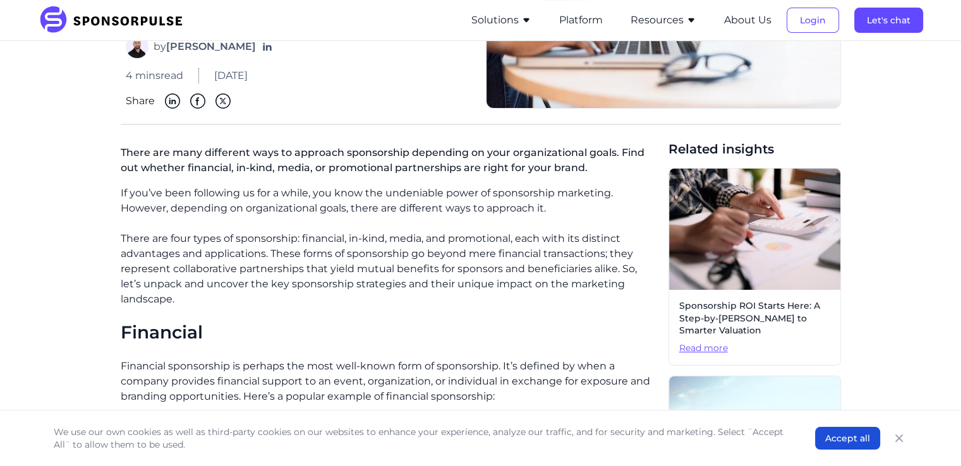
click at [381, 322] on h2 "Financial" at bounding box center [390, 332] width 538 height 21
click at [187, 159] on p "There are many different ways to approach sponsorship depending on your organiz…" at bounding box center [390, 163] width 538 height 46
click at [121, 233] on p "There are four types of sponsorship: financial, in-kind, media, and promotional…" at bounding box center [390, 269] width 538 height 76
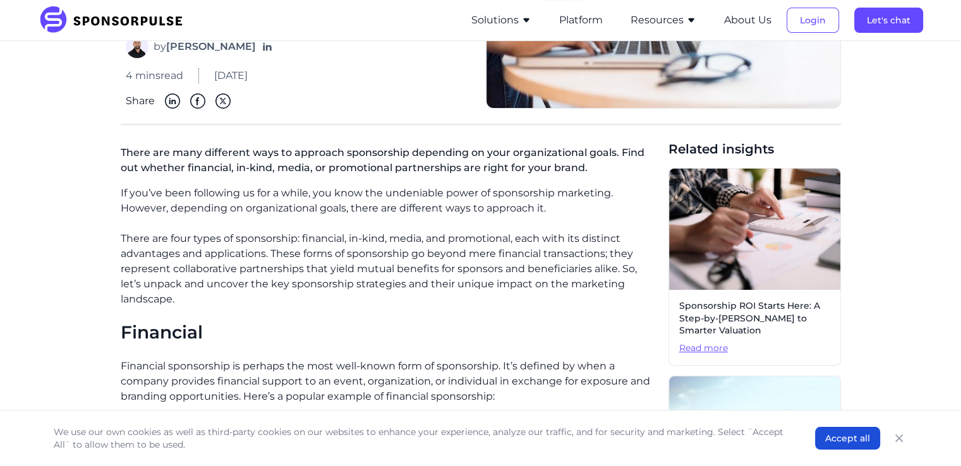
click at [130, 246] on p "There are four types of sponsorship: financial, in-kind, media, and promotional…" at bounding box center [390, 269] width 538 height 76
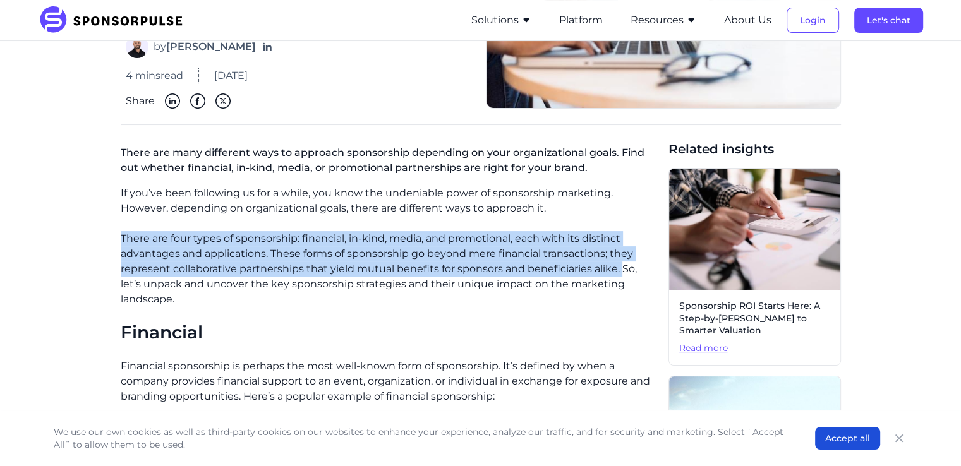
drag, startPoint x: 121, startPoint y: 233, endPoint x: 619, endPoint y: 265, distance: 499.0
click at [619, 265] on p "There are four types of sponsorship: financial, in-kind, media, and promotional…" at bounding box center [390, 269] width 538 height 76
copy p "There are four types of sponsorship: financial, in-kind, media, and promotional…"
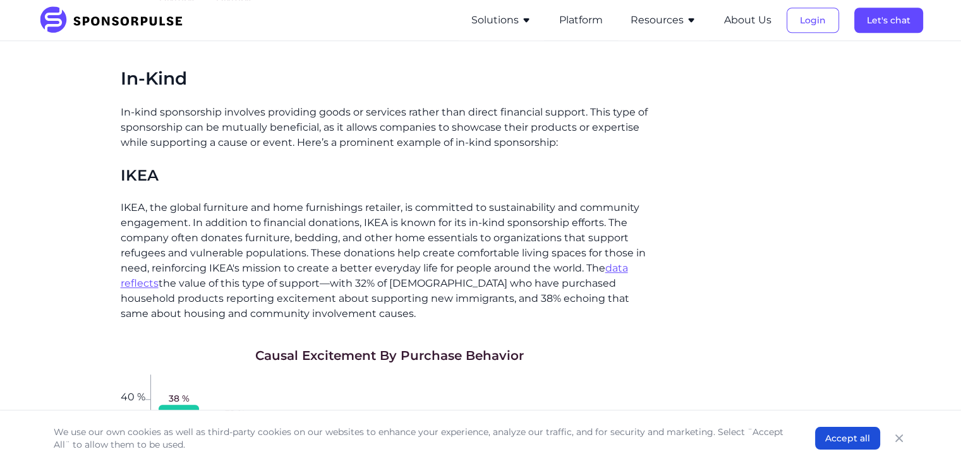
scroll to position [1030, 0]
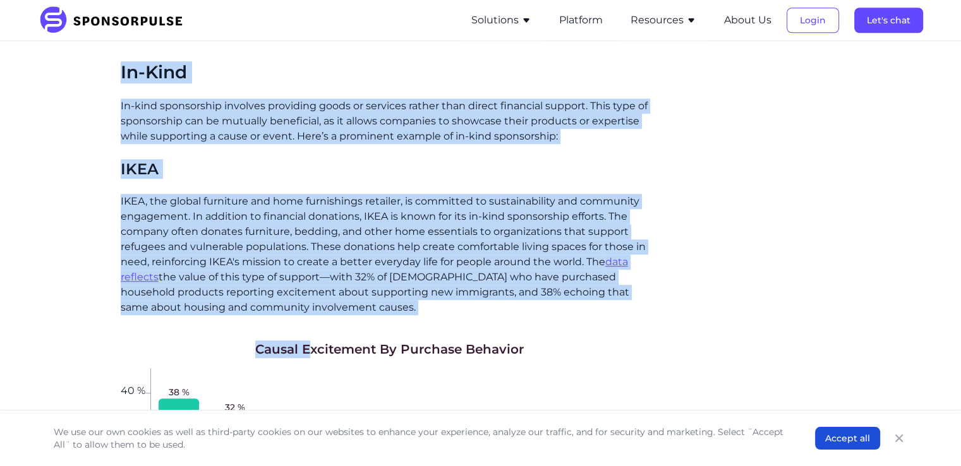
drag, startPoint x: 121, startPoint y: 58, endPoint x: 308, endPoint y: 336, distance: 335.7
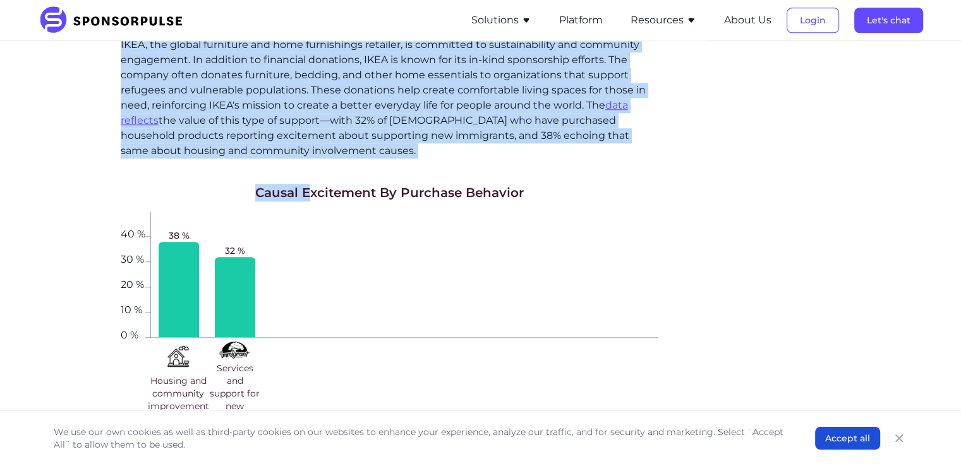
scroll to position [1156, 0]
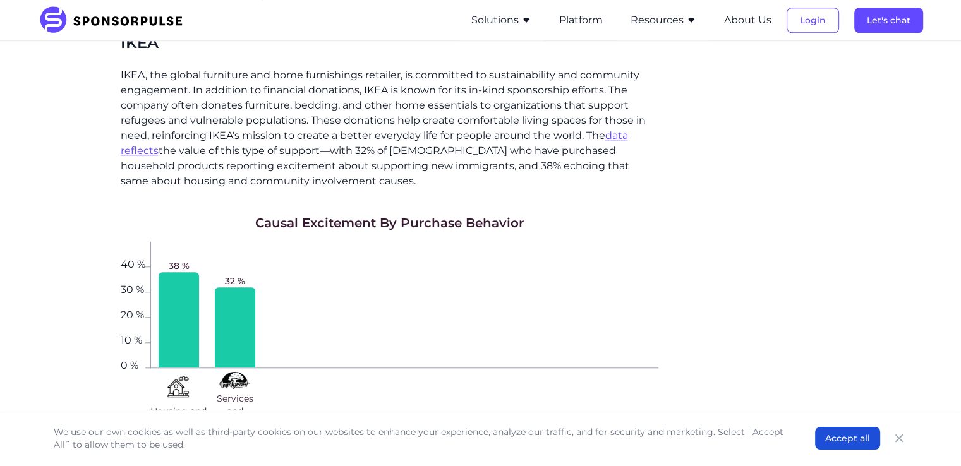
click at [488, 214] on h1 "Causal Excitement By Purchase Behavior" at bounding box center [389, 223] width 269 height 18
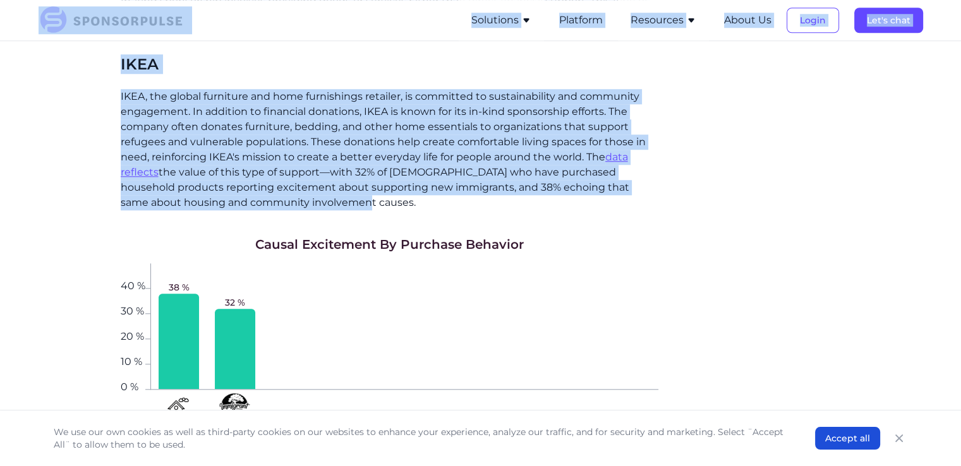
scroll to position [1090, 0]
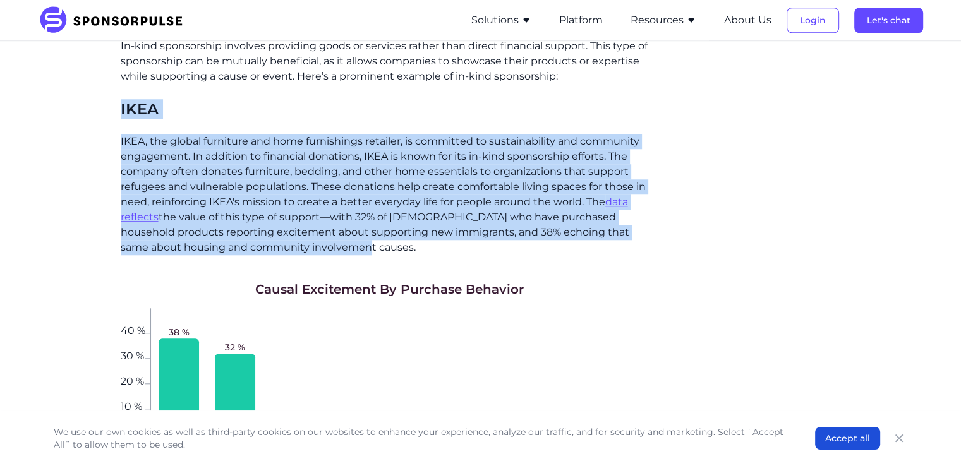
drag, startPoint x: 283, startPoint y: 164, endPoint x: 111, endPoint y: 118, distance: 178.8
click at [93, 95] on div "Home Insights What’s your Type? The 4 Sponsorship Categories Explained Blog Wha…" at bounding box center [481, 462] width 865 height 3001
copy div "[PERSON_NAME], the global furniture and home furnishings retailer, is committed…"
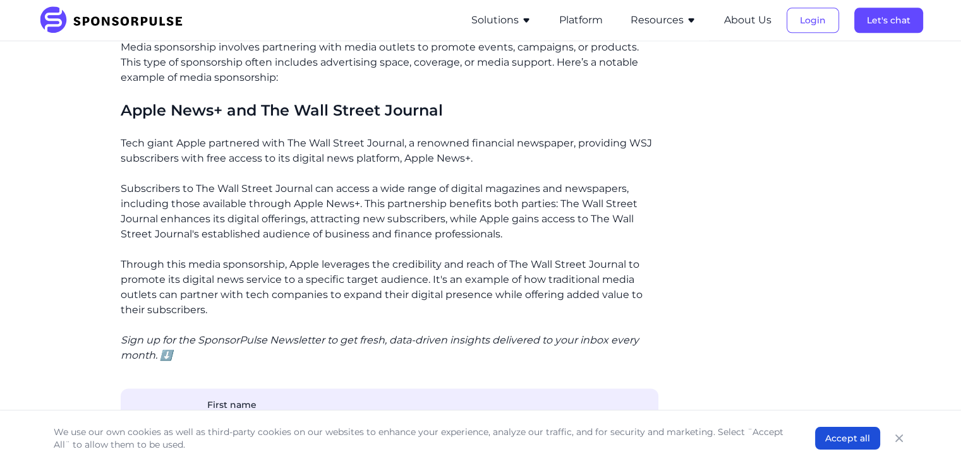
scroll to position [1658, 0]
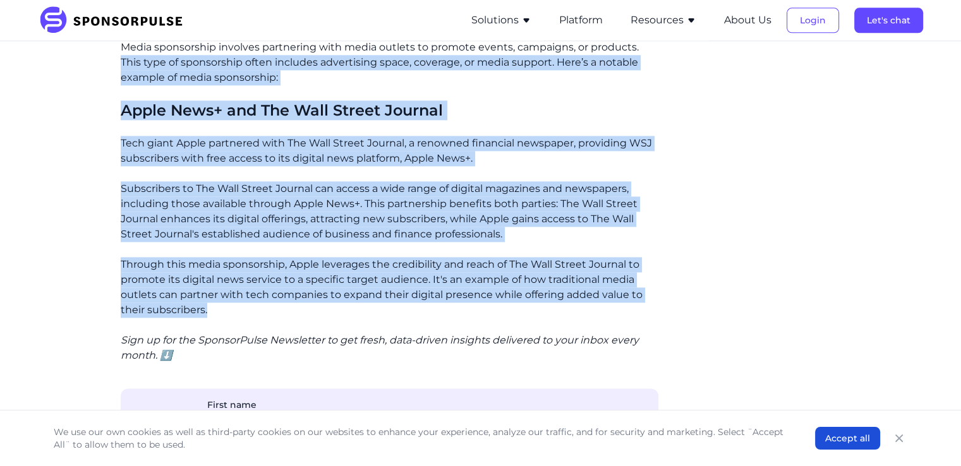
drag, startPoint x: 122, startPoint y: 45, endPoint x: 240, endPoint y: 293, distance: 274.8
click at [240, 293] on div "If you’ve been following us for a while, you know the undeniable power of spons…" at bounding box center [390, 53] width 538 height 2637
copy div "Lore ipsu do sitametcons adipi elitsedd eiusmodtemp incid, utlabore, et dolor m…"
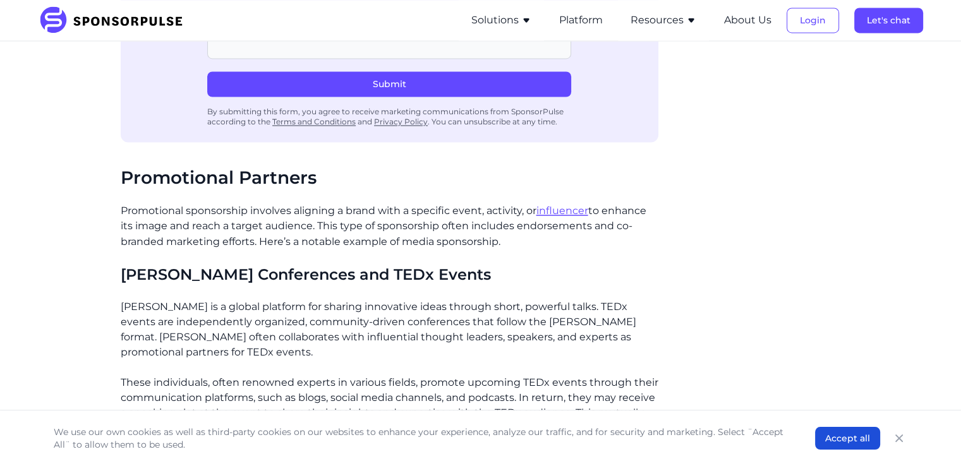
scroll to position [2227, 0]
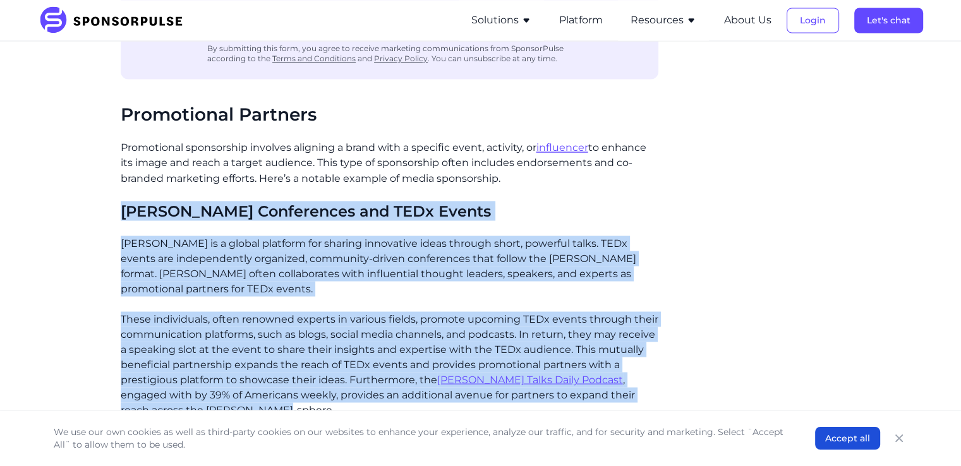
drag, startPoint x: 123, startPoint y: 190, endPoint x: 210, endPoint y: 390, distance: 217.7
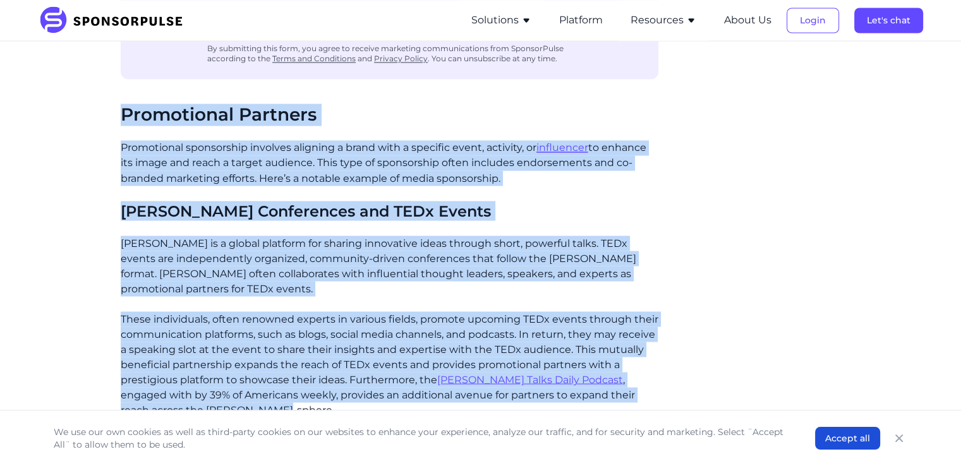
drag, startPoint x: 123, startPoint y: 97, endPoint x: 316, endPoint y: 365, distance: 330.5
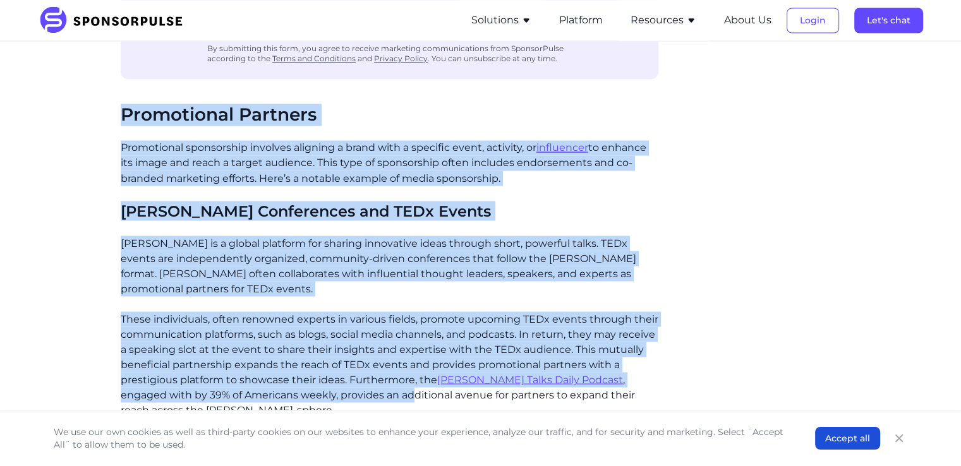
copy div "Loremipsumd Sitametc Adipiscinge seddoeiusmo temporin utlabore e dolor magn a e…"
click at [639, 236] on p "[PERSON_NAME] is a global platform for sharing innovative ideas through short, …" at bounding box center [390, 266] width 538 height 61
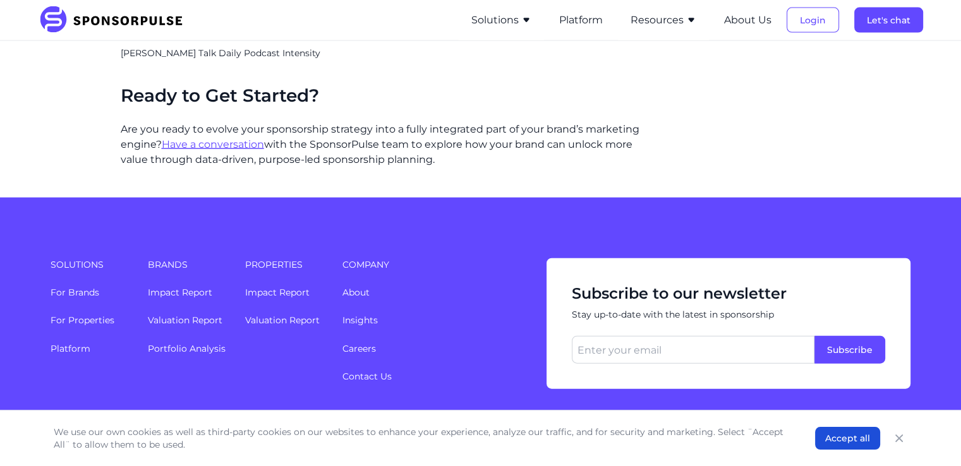
scroll to position [2913, 0]
